Goal: Information Seeking & Learning: Learn about a topic

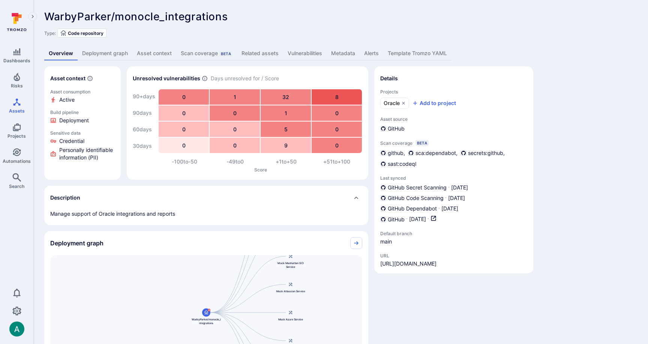
click at [102, 55] on link "Deployment graph" at bounding box center [105, 53] width 55 height 14
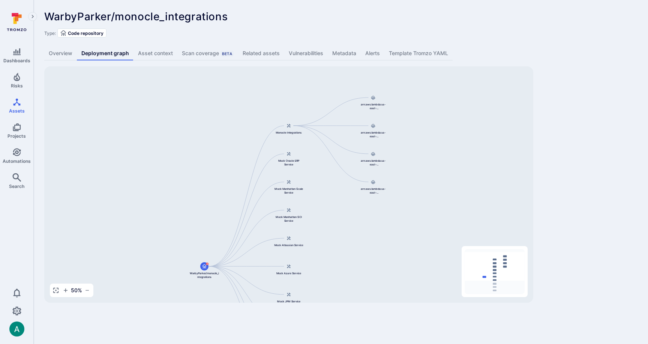
drag, startPoint x: 352, startPoint y: 147, endPoint x: 352, endPoint y: 204, distance: 57.0
click at [352, 204] on div "Monocle Integrations WarbyParker/monocle_integrations Mock Oracle ERP Service M…" at bounding box center [288, 184] width 489 height 236
click at [374, 110] on span "arn:aws:lambda:us-east-1:844647875270:function:oic-monocle-integrations-lambda-…" at bounding box center [373, 106] width 30 height 7
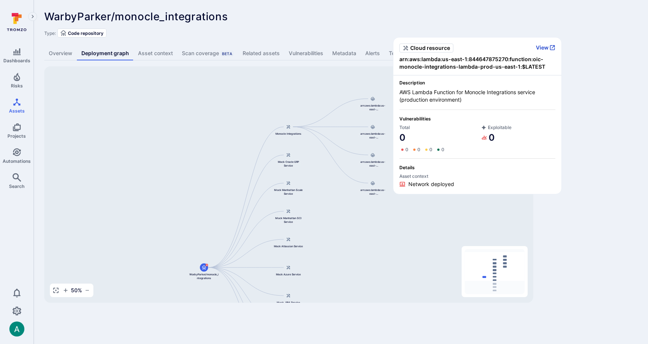
click at [548, 48] on button "View" at bounding box center [545, 47] width 19 height 7
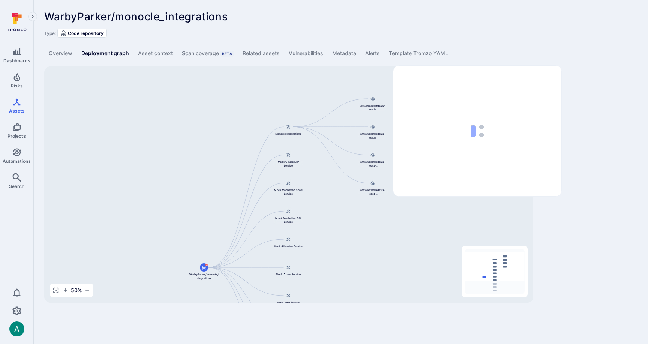
click at [369, 128] on div at bounding box center [372, 127] width 8 height 8
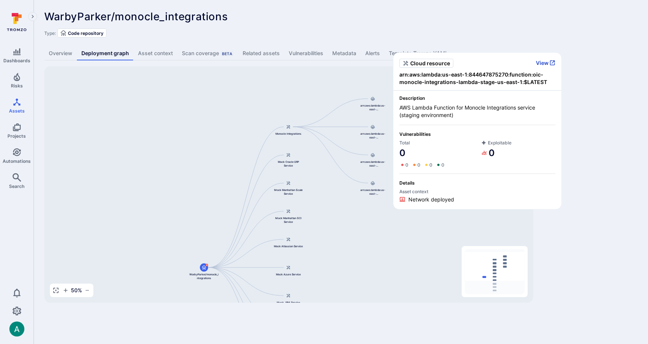
click at [541, 62] on button "View" at bounding box center [545, 63] width 19 height 7
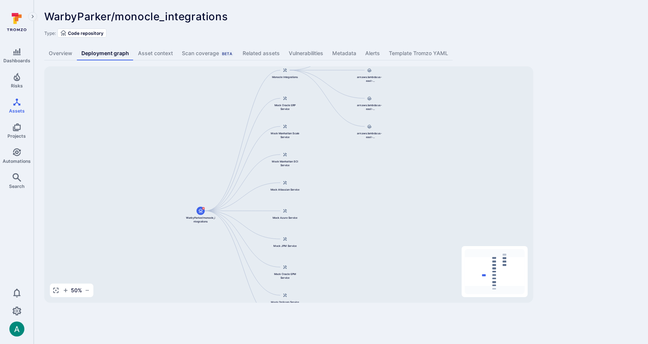
drag, startPoint x: 397, startPoint y: 262, endPoint x: 394, endPoint y: 206, distance: 56.7
click at [394, 206] on div "Monocle Integrations WarbyParker/monocle_integrations Mock Oracle ERP Service M…" at bounding box center [288, 184] width 489 height 236
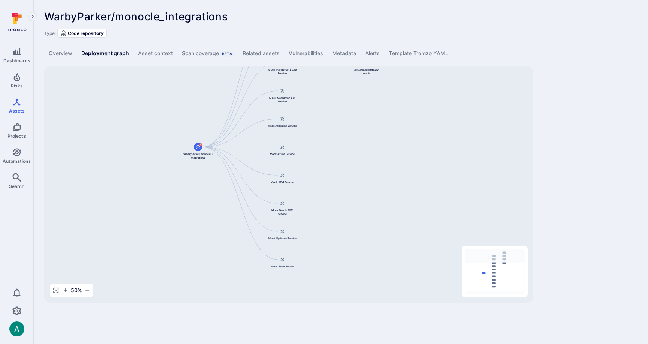
drag, startPoint x: 396, startPoint y: 216, endPoint x: 394, endPoint y: 152, distance: 63.8
click at [394, 152] on div "Monocle Integrations WarbyParker/monocle_integrations Mock Oracle ERP Service M…" at bounding box center [288, 184] width 489 height 236
click at [382, 232] on div "Monocle Integrations WarbyParker/monocle_integrations Mock Oracle ERP Service M…" at bounding box center [288, 184] width 489 height 236
click at [382, 231] on div "Monocle Integrations WarbyParker/monocle_integrations Mock Oracle ERP Service M…" at bounding box center [288, 184] width 489 height 236
drag, startPoint x: 384, startPoint y: 192, endPoint x: 384, endPoint y: 225, distance: 33.4
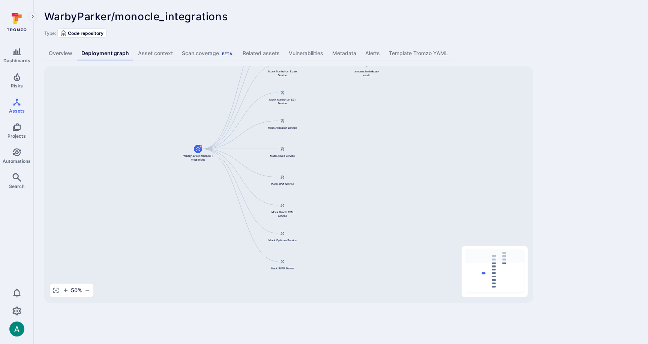
click at [384, 227] on div "Monocle Integrations WarbyParker/monocle_integrations Mock Oracle ERP Service M…" at bounding box center [288, 184] width 489 height 236
